Goal: Browse casually: Explore the website without a specific task or goal

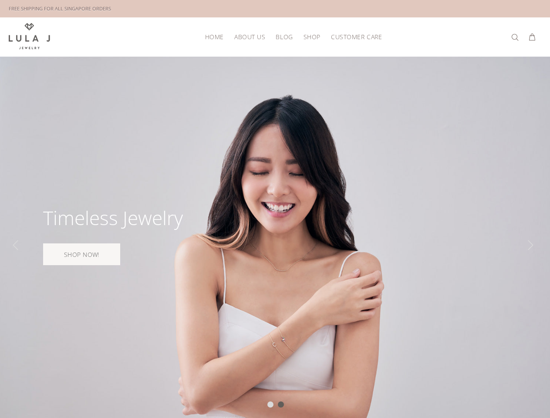
click at [275, 209] on div at bounding box center [275, 245] width 550 height 377
click at [275, 28] on div "HOME ABOUT US BLOG SHOP New Arrivals Bestsellers Necklaces Bracelets Earrings S…" at bounding box center [275, 36] width 532 height 39
click at [312, 37] on span "SHOP" at bounding box center [311, 37] width 17 height 7
click at [353, 37] on span "CUSTOMER CARE" at bounding box center [356, 37] width 51 height 7
click at [275, 237] on div at bounding box center [275, 245] width 550 height 377
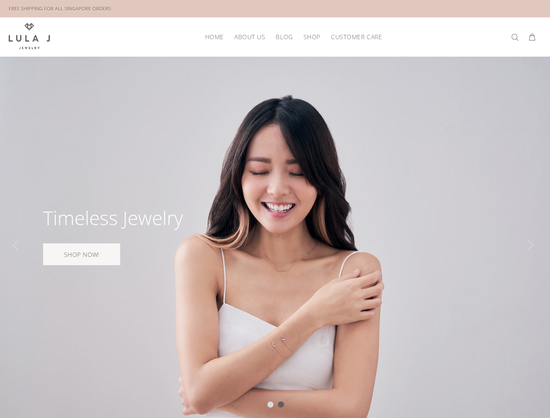
click at [270, 404] on div at bounding box center [270, 404] width 6 height 6
click at [281, 404] on div at bounding box center [281, 404] width 6 height 6
click at [17, 245] on div "Slide" at bounding box center [17, 244] width 17 height 17
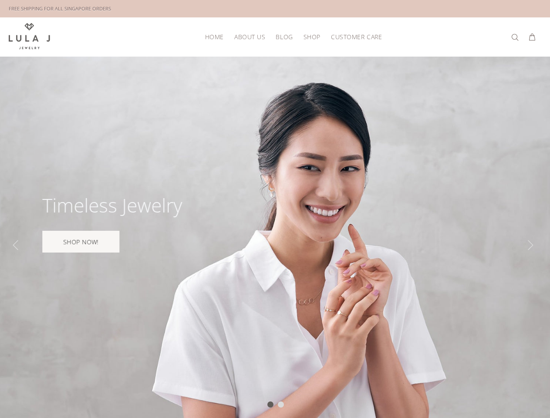
click at [532, 245] on div "Slide" at bounding box center [531, 244] width 17 height 17
